Goal: Transaction & Acquisition: Obtain resource

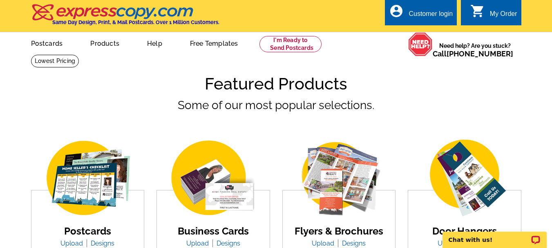
click at [80, 190] on img at bounding box center [87, 178] width 102 height 79
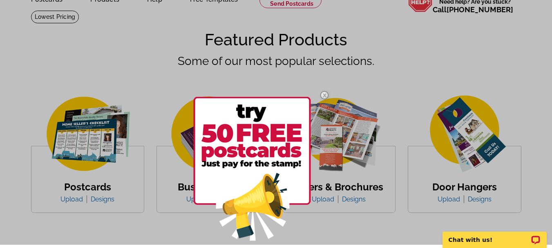
scroll to position [33, 0]
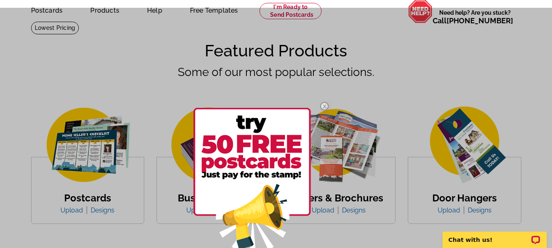
click at [92, 159] on div at bounding box center [276, 132] width 552 height 248
click at [70, 212] on div at bounding box center [276, 132] width 552 height 248
click at [72, 209] on div at bounding box center [276, 132] width 552 height 248
click at [325, 104] on img at bounding box center [325, 106] width 24 height 24
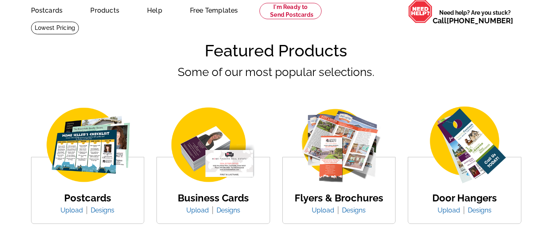
click at [72, 211] on link "Upload" at bounding box center [74, 210] width 29 height 8
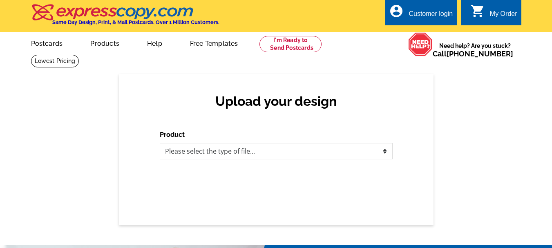
click at [43, 11] on img at bounding box center [113, 12] width 164 height 17
